Goal: Task Accomplishment & Management: Understand process/instructions

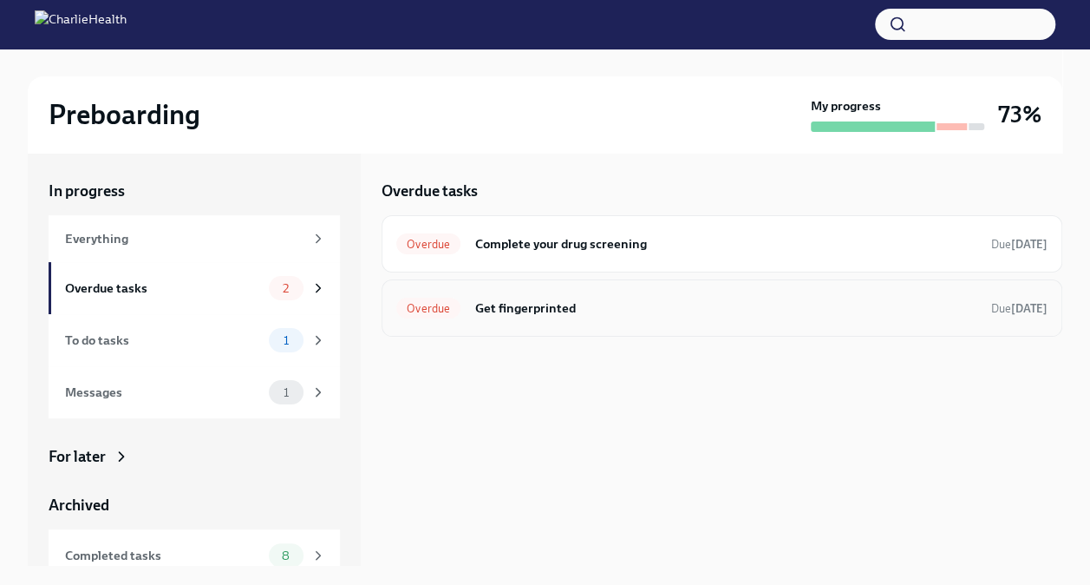
click at [544, 307] on h6 "Get fingerprinted" at bounding box center [725, 307] width 503 height 19
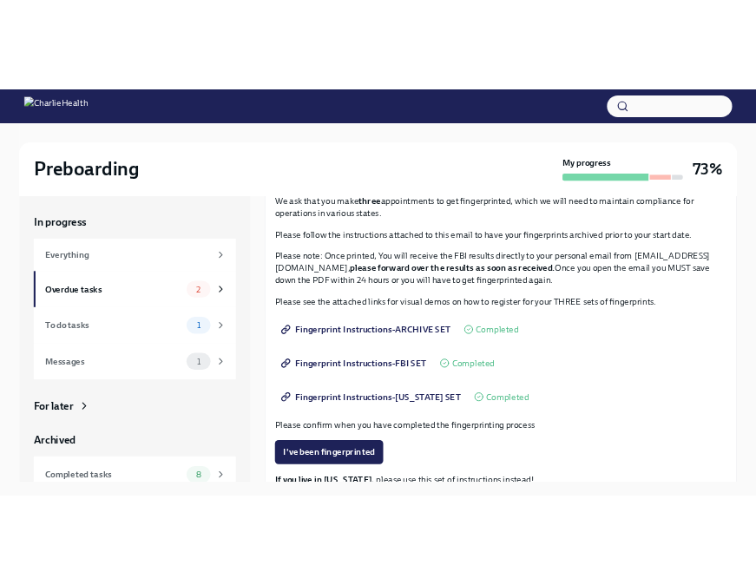
scroll to position [127, 0]
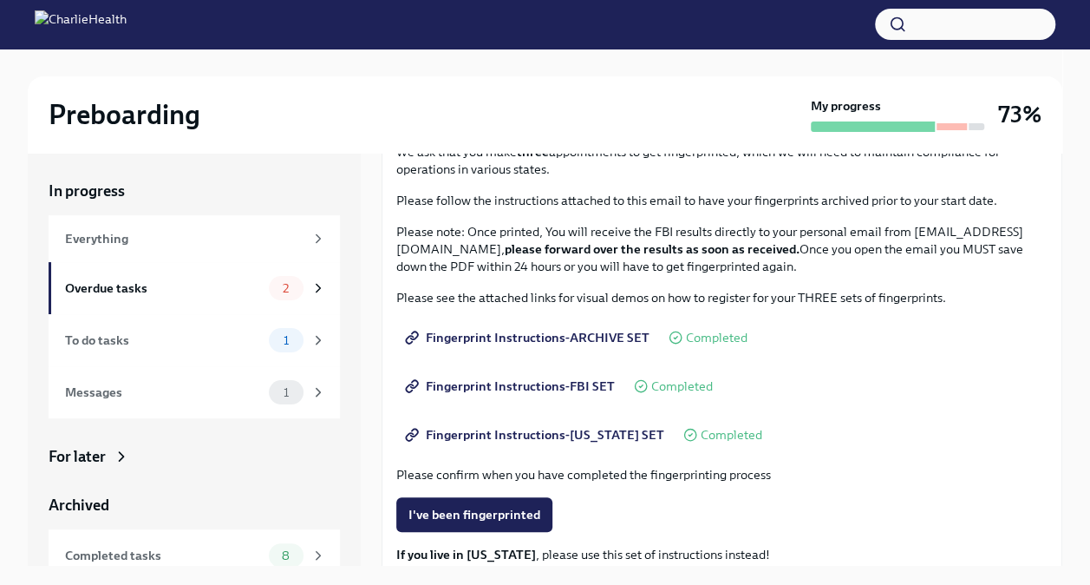
click at [555, 331] on span "Fingerprint Instructions-ARCHIVE SET" at bounding box center [529, 337] width 241 height 17
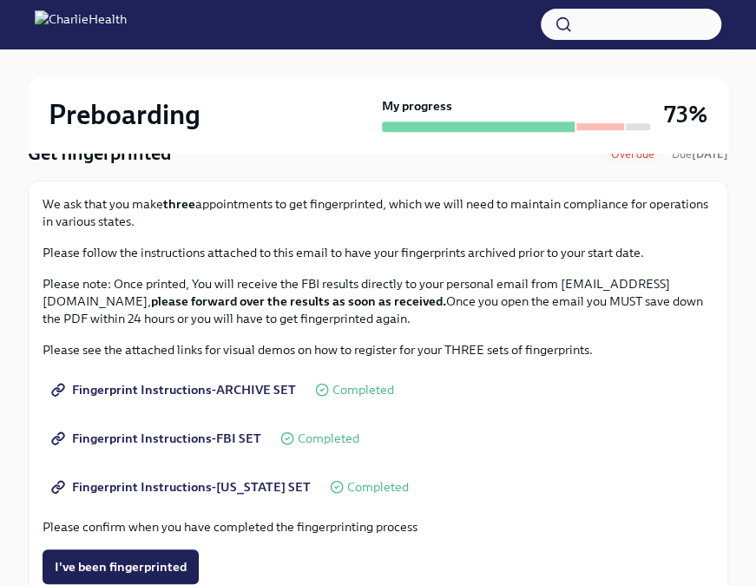
scroll to position [160, 0]
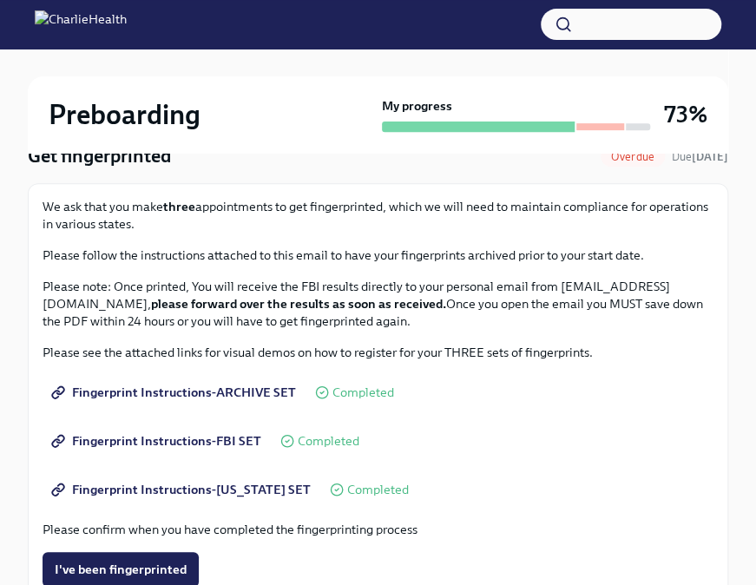
click at [239, 437] on span "Fingerprint Instructions-FBI SET" at bounding box center [158, 440] width 206 height 17
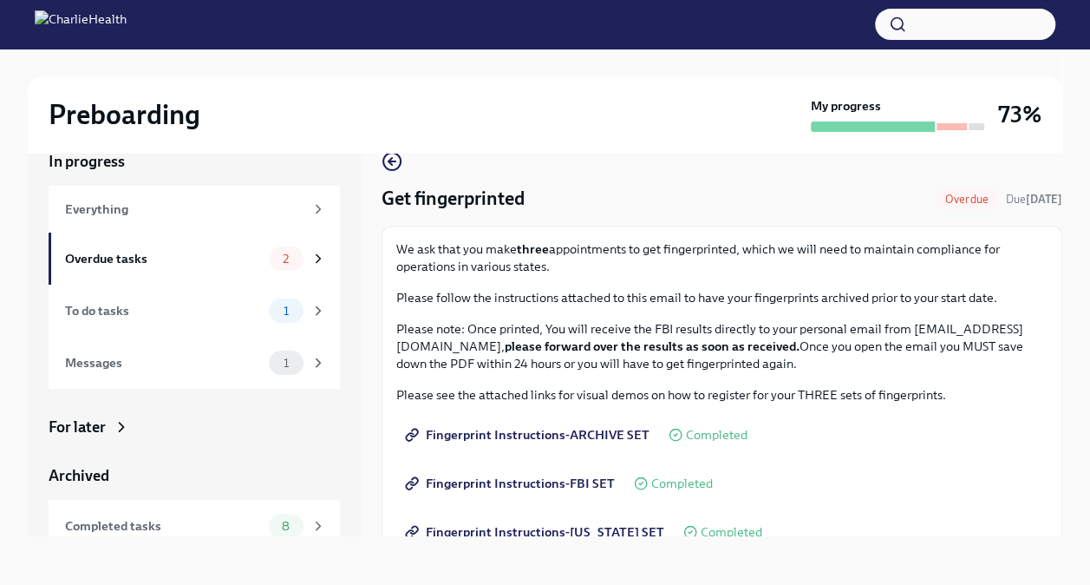
scroll to position [20, 0]
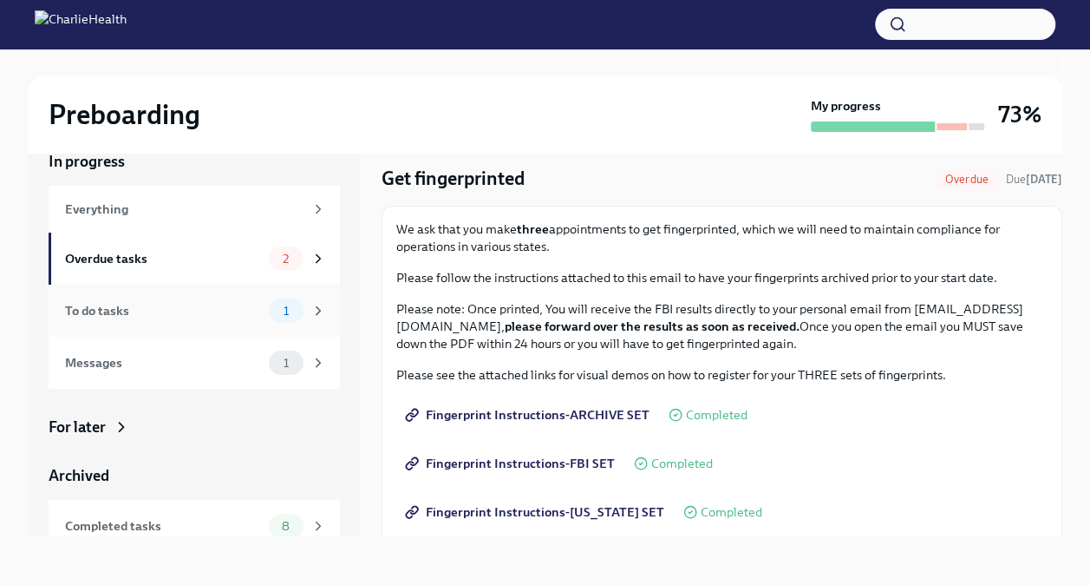
click at [175, 306] on div "To do tasks" at bounding box center [163, 310] width 197 height 19
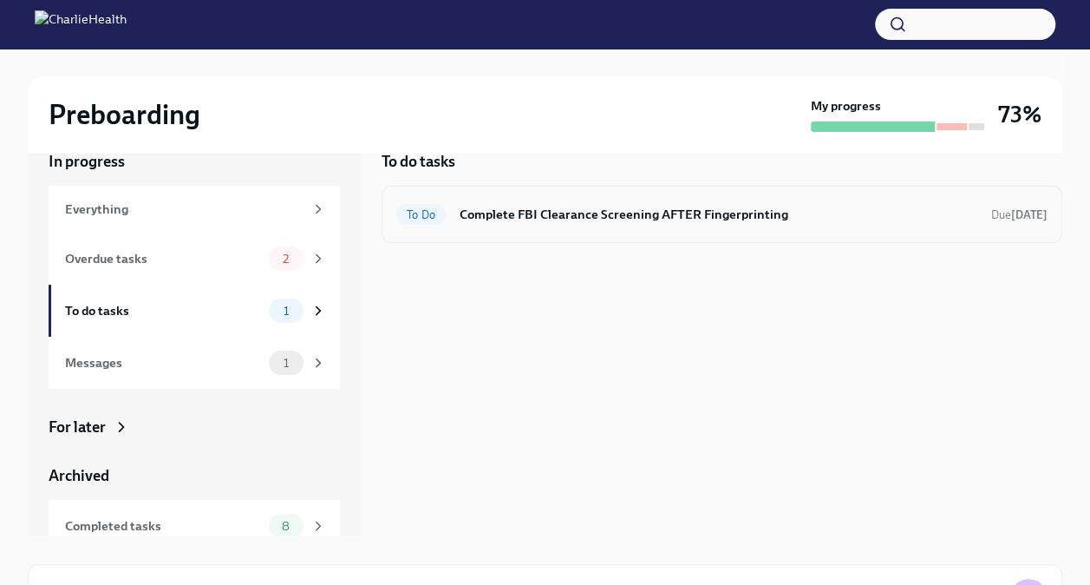
click at [585, 217] on h6 "Complete FBI Clearance Screening AFTER Fingerprinting" at bounding box center [719, 214] width 518 height 19
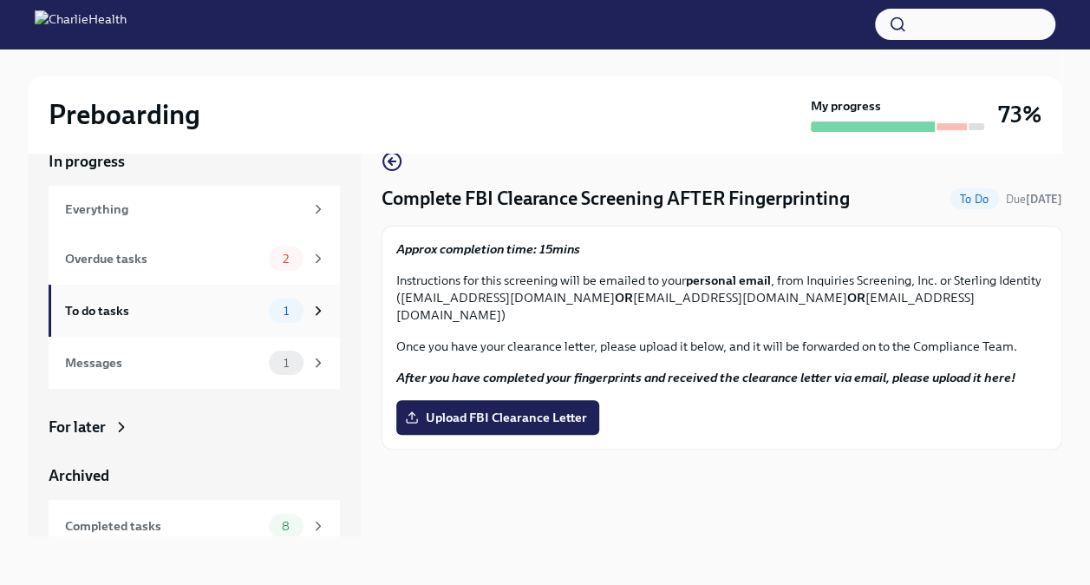
click at [187, 297] on div "To do tasks 1" at bounding box center [194, 311] width 291 height 52
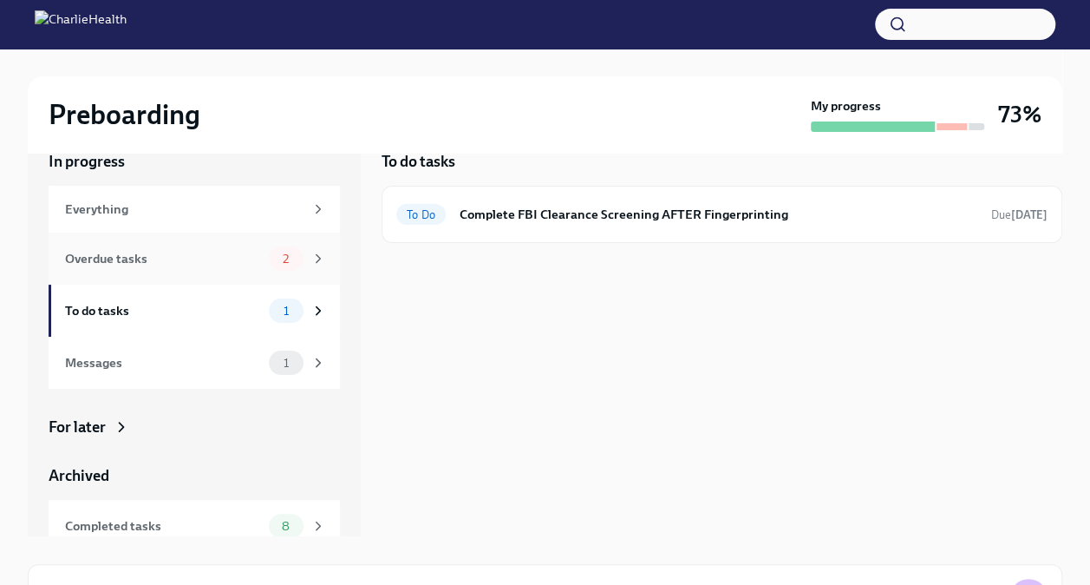
click at [206, 271] on div "Overdue tasks 2" at bounding box center [194, 258] width 291 height 52
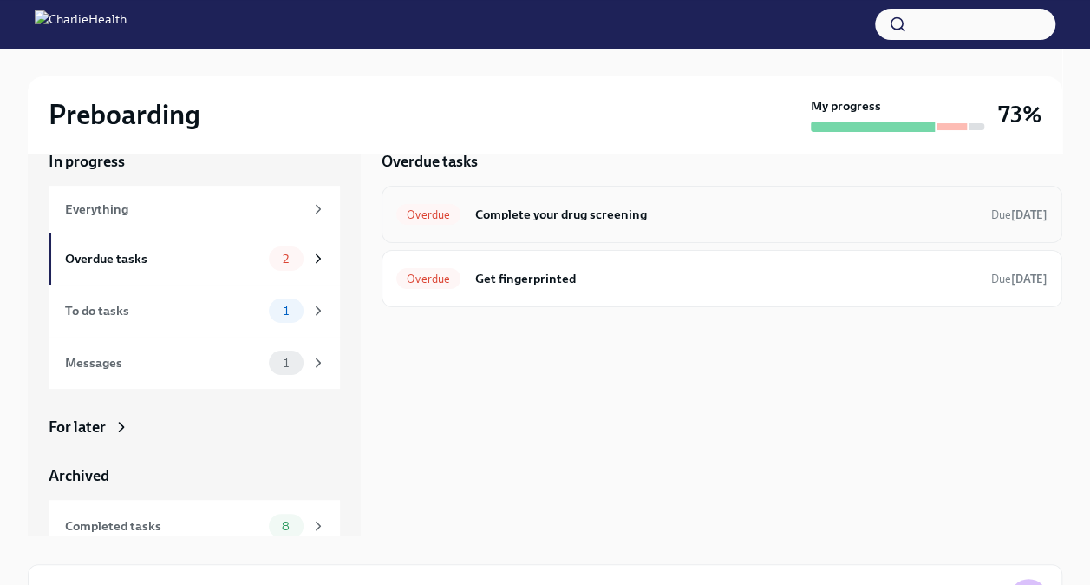
click at [576, 226] on div "Overdue Complete your drug screening Due [DATE]" at bounding box center [721, 214] width 651 height 28
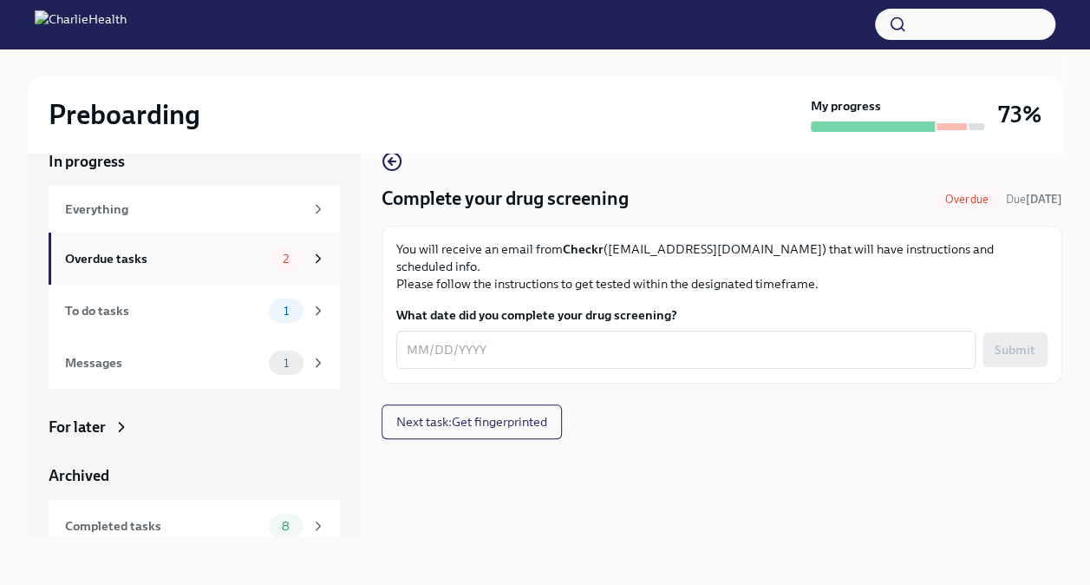
click at [190, 262] on div "Overdue tasks" at bounding box center [163, 258] width 197 height 19
